Goal: Check status: Check status

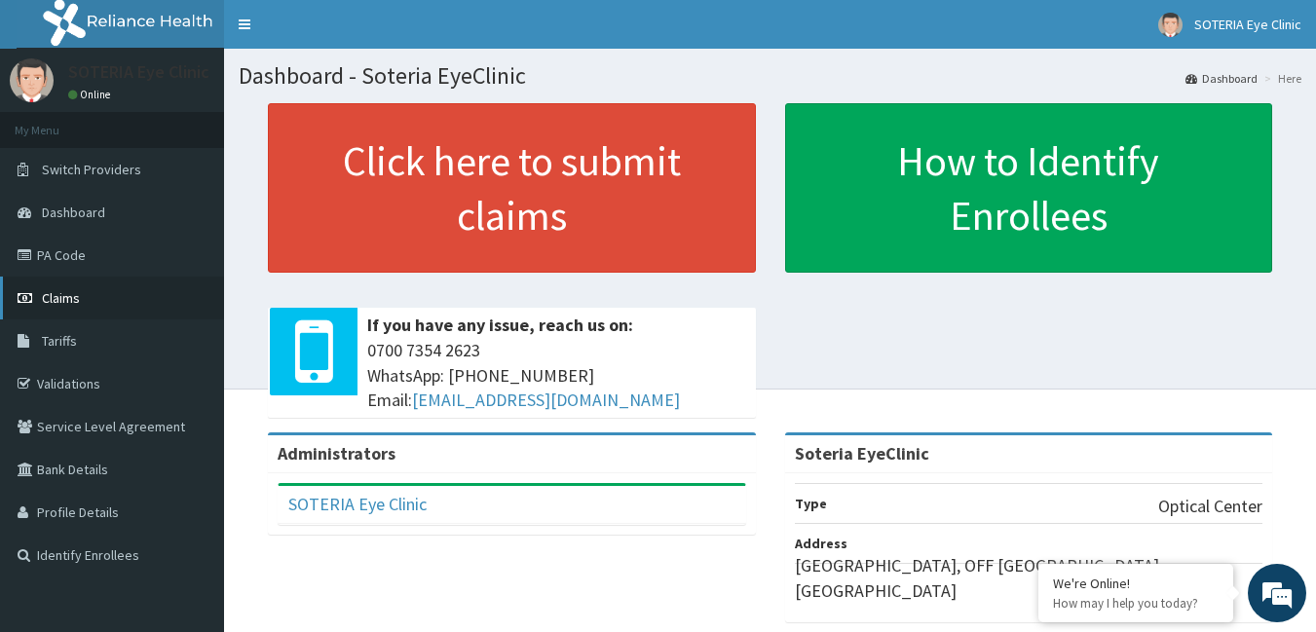
click at [47, 298] on span "Claims" at bounding box center [61, 298] width 38 height 18
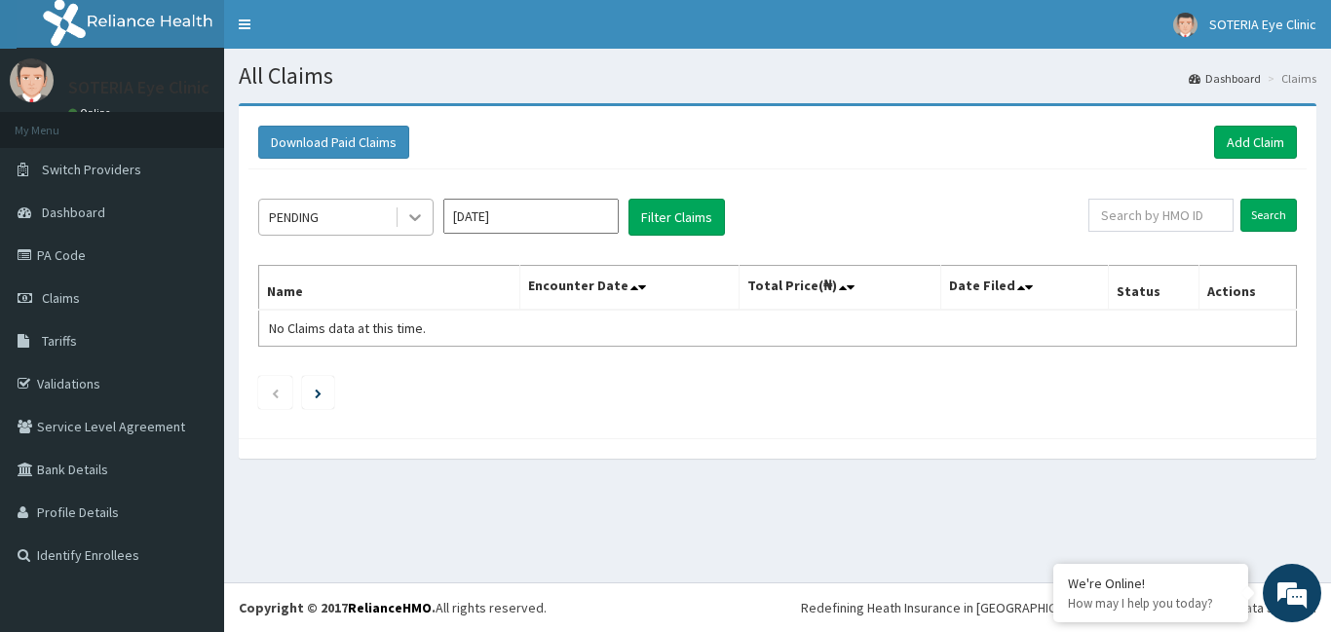
click at [409, 215] on icon at bounding box center [414, 217] width 19 height 19
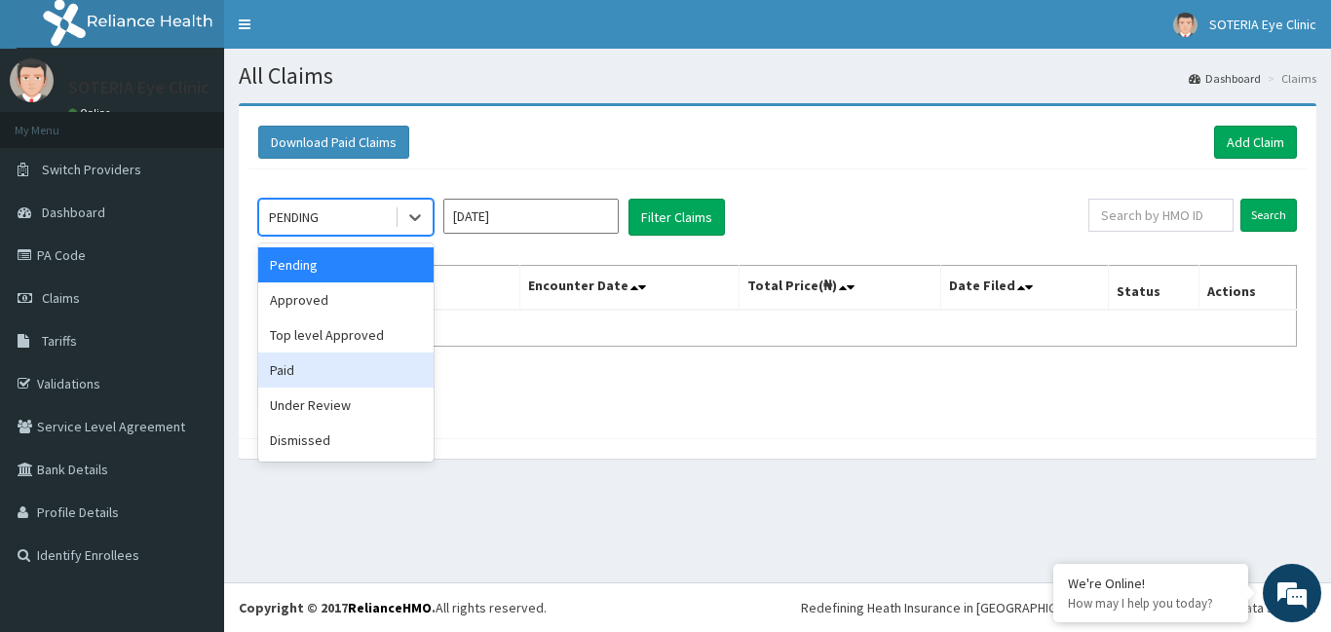
click at [339, 387] on div "Paid" at bounding box center [345, 370] width 175 height 35
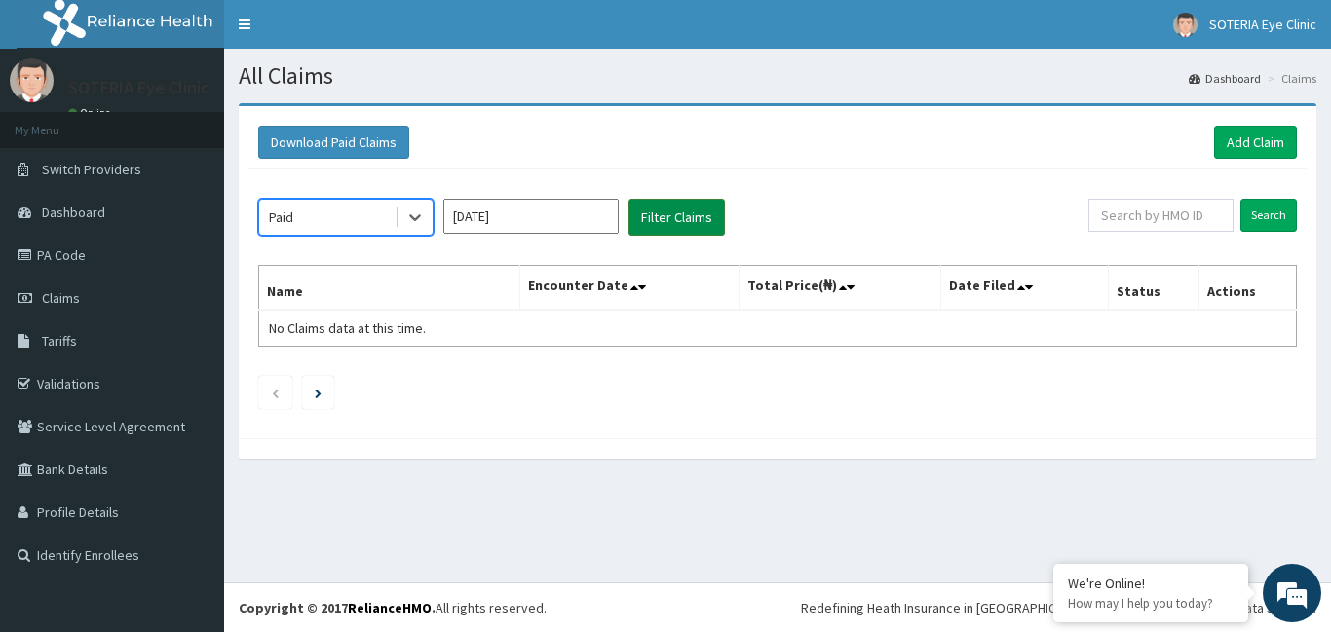
click at [689, 223] on button "Filter Claims" at bounding box center [676, 217] width 96 height 37
click at [506, 220] on input "[DATE]" at bounding box center [530, 216] width 175 height 35
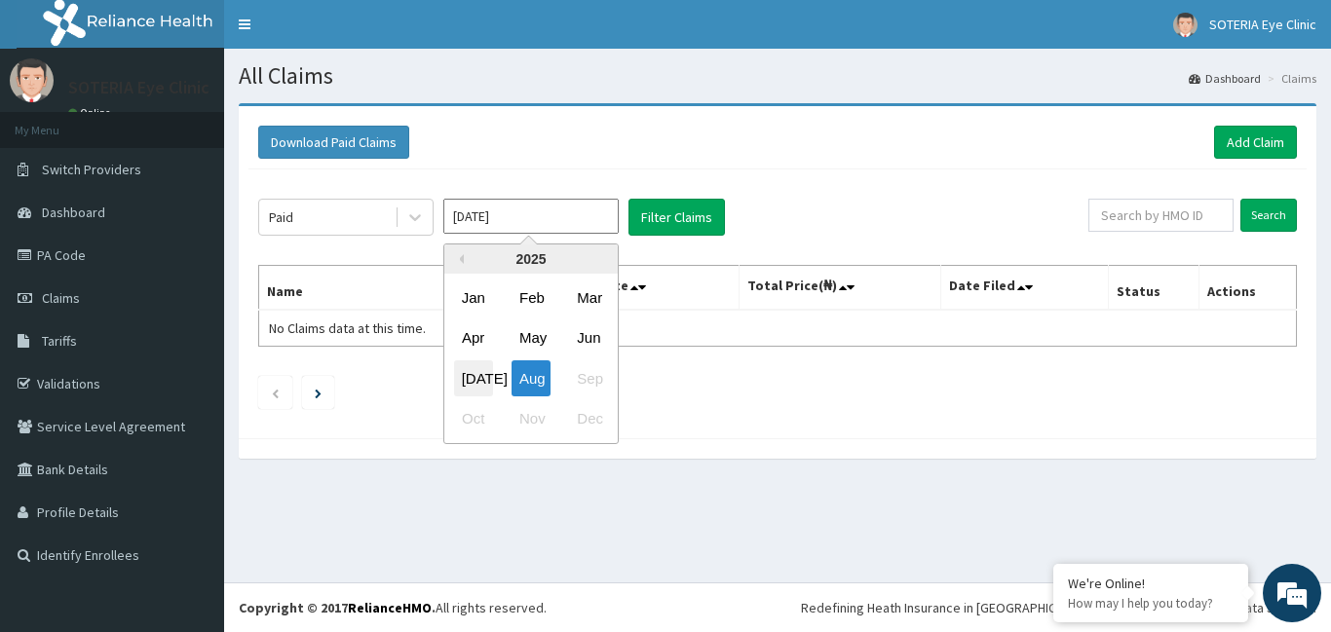
click at [471, 376] on div "[DATE]" at bounding box center [473, 379] width 39 height 36
type input "[DATE]"
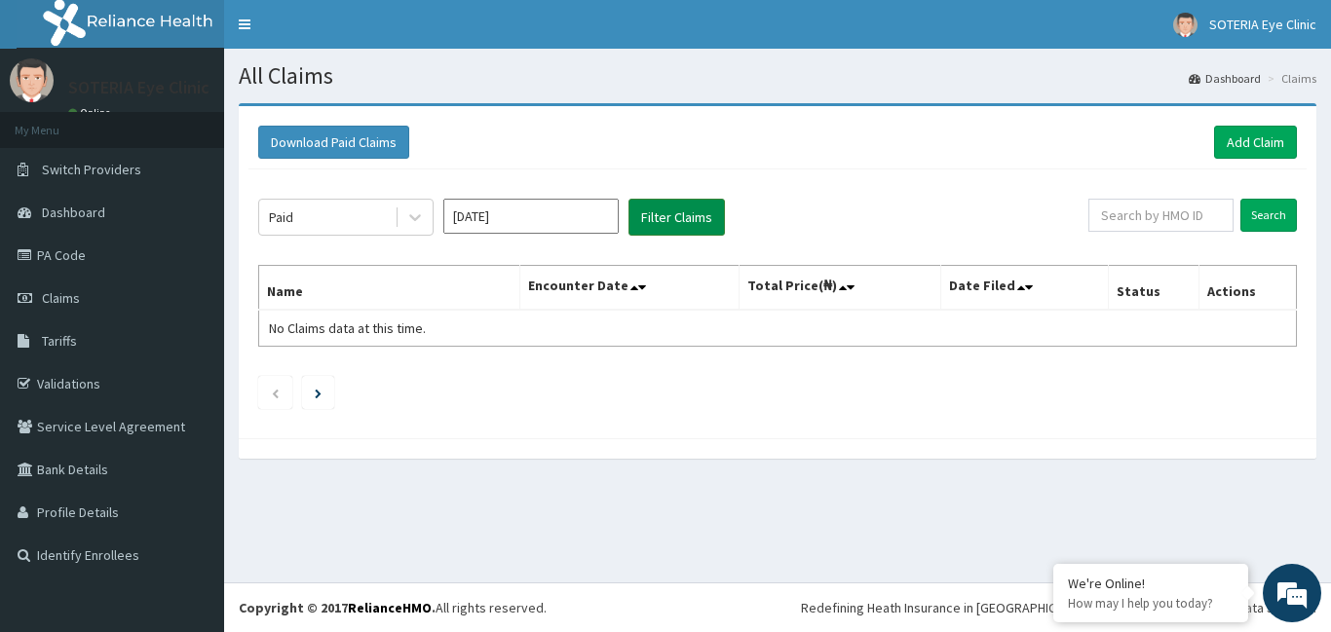
click at [660, 216] on button "Filter Claims" at bounding box center [676, 217] width 96 height 37
